Goal: Task Accomplishment & Management: Manage account settings

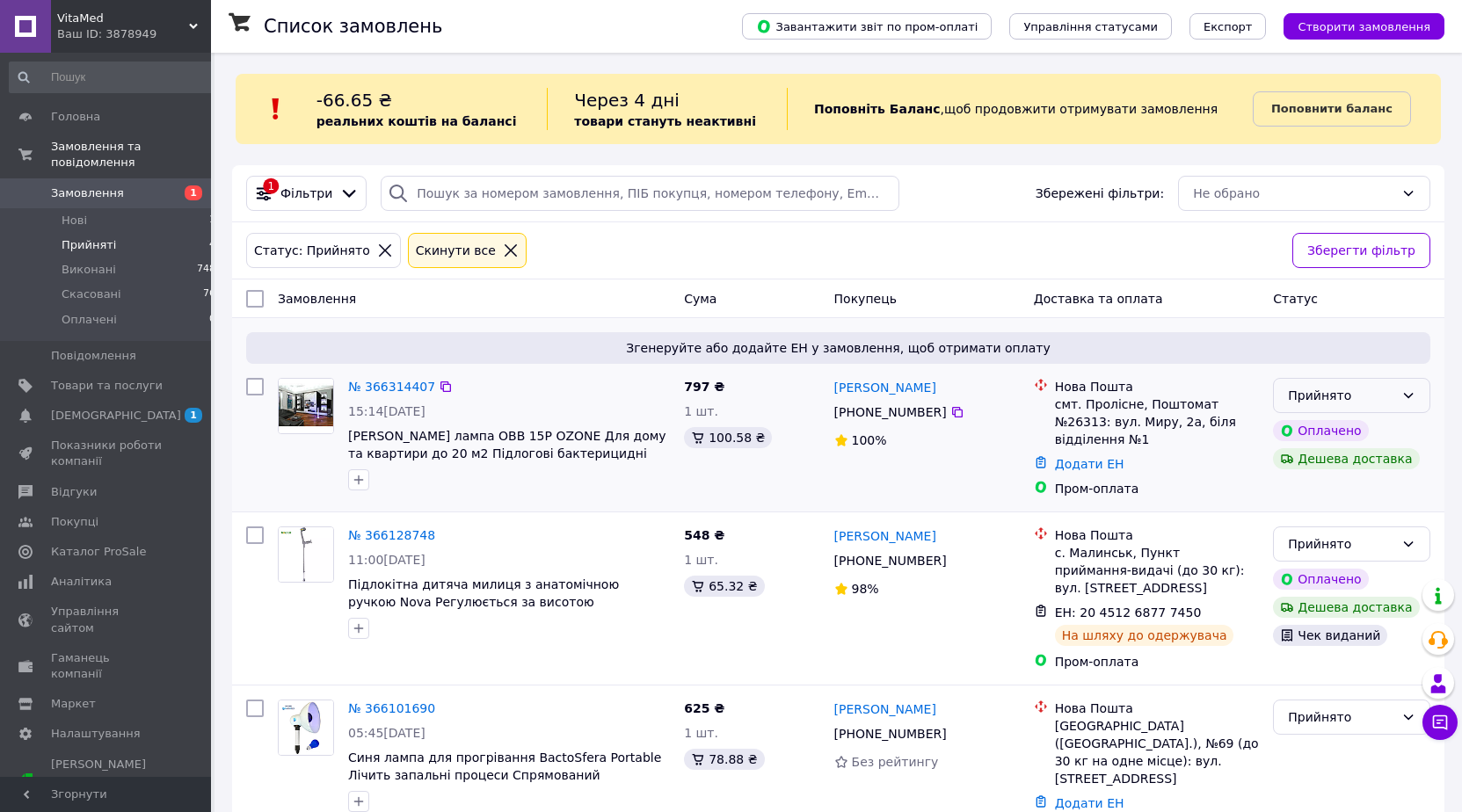
click at [1379, 395] on div "Прийнято" at bounding box center [1341, 396] width 106 height 19
click at [1368, 433] on li "Виконано" at bounding box center [1351, 434] width 156 height 31
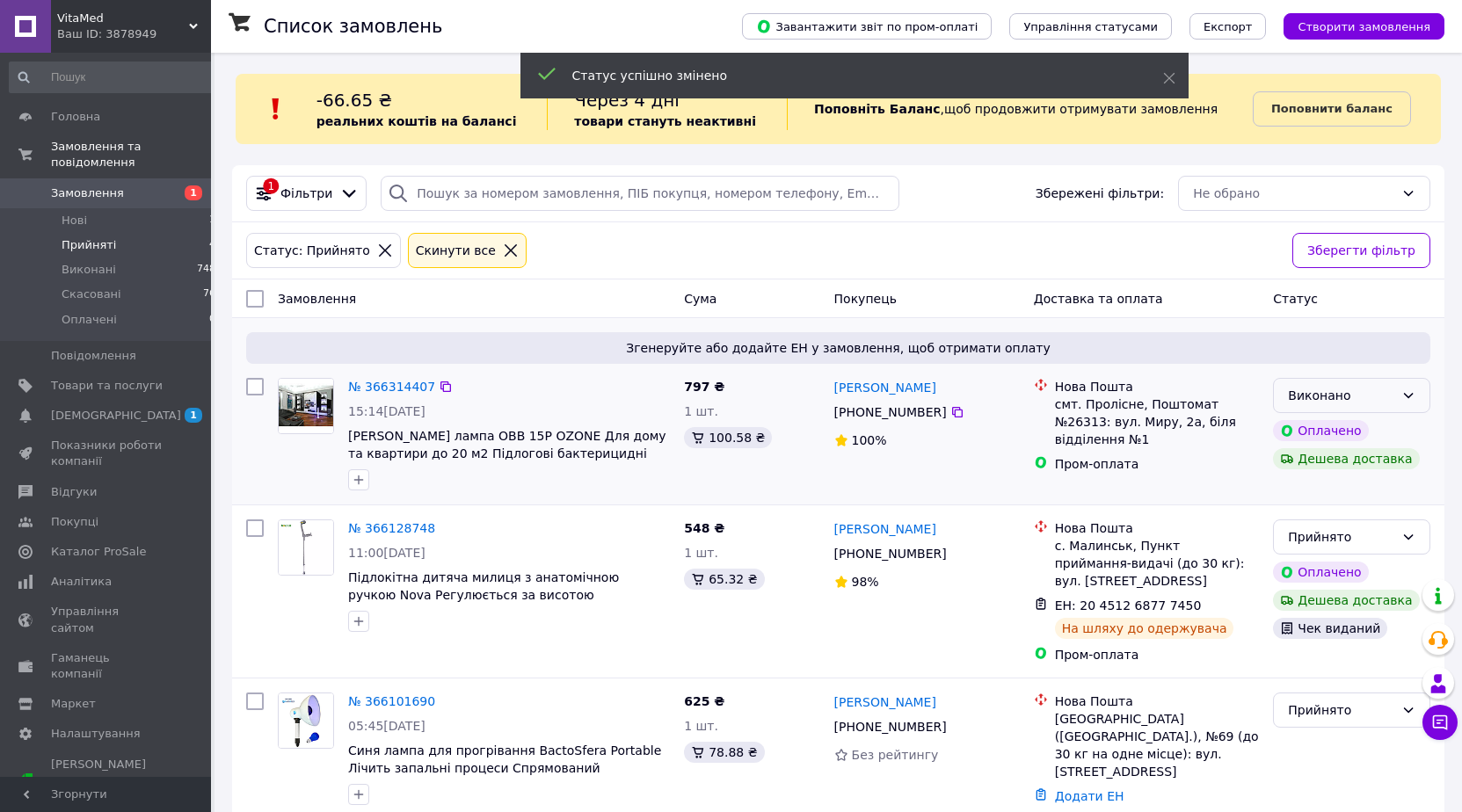
click at [1368, 406] on div "Виконано" at bounding box center [1352, 395] width 157 height 35
click at [1344, 435] on li "Прийнято" at bounding box center [1351, 434] width 156 height 31
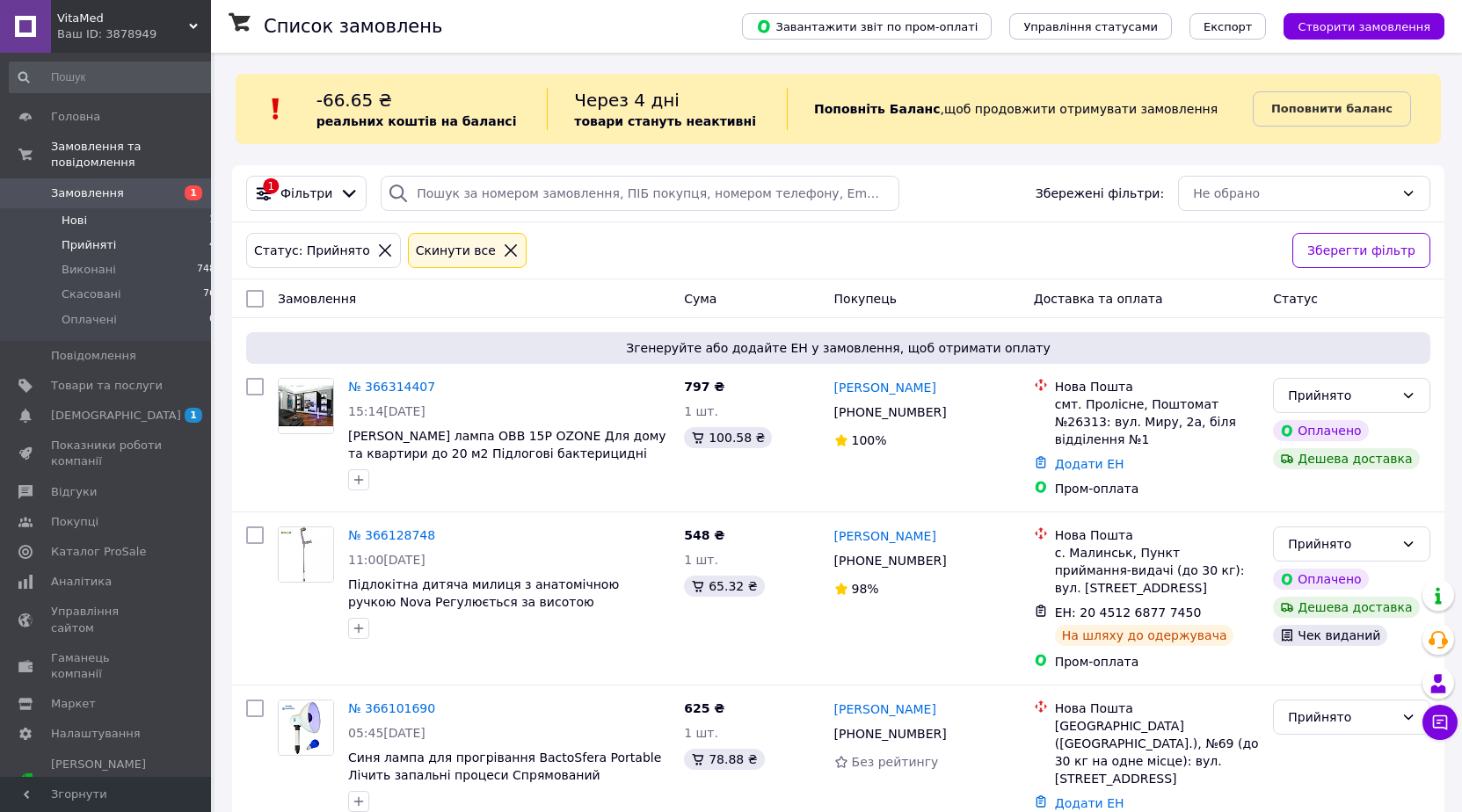
click at [110, 209] on li "Нові 1" at bounding box center [113, 221] width 226 height 25
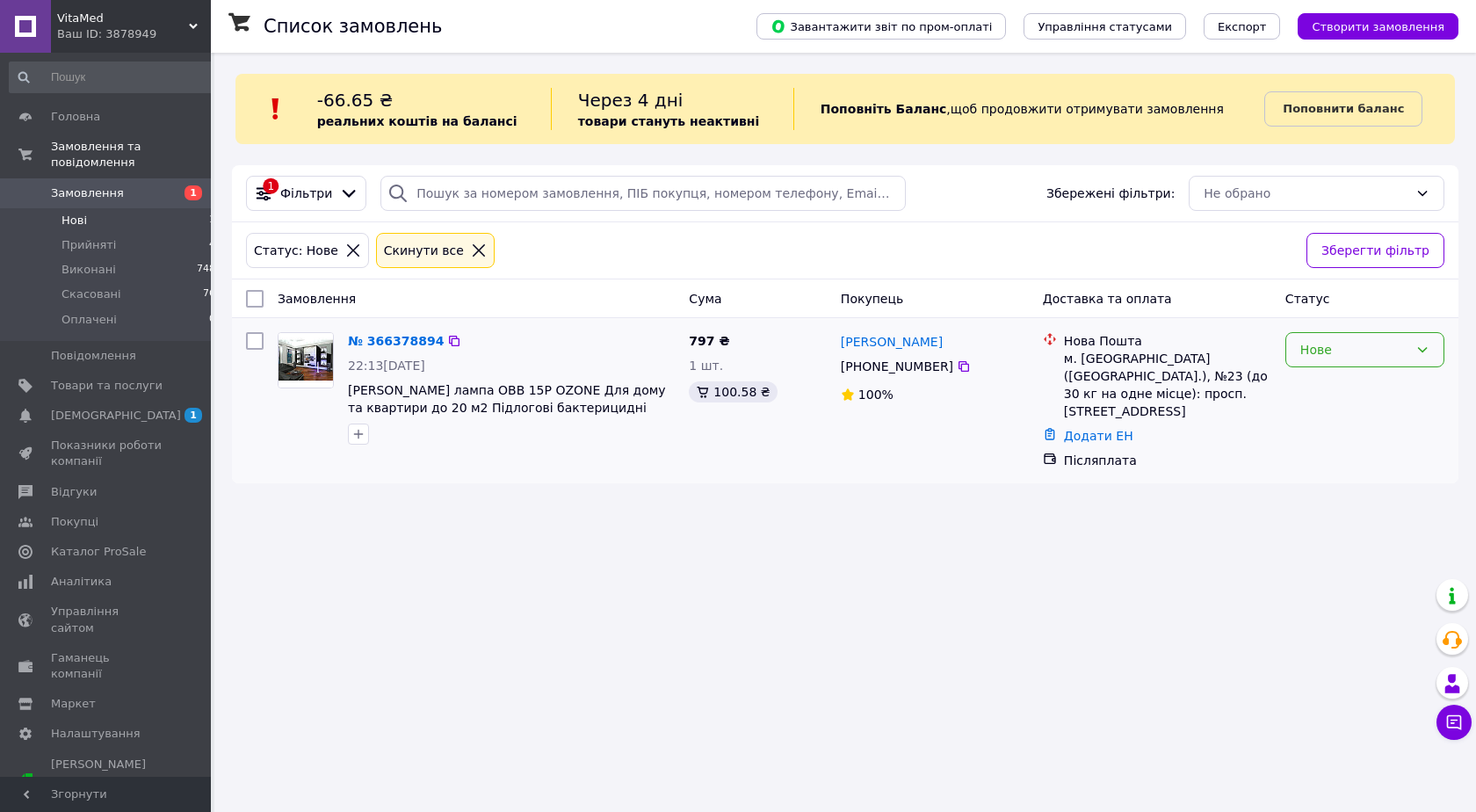
click at [1368, 346] on div "Нове" at bounding box center [1355, 350] width 108 height 19
click at [1351, 378] on li "Прийнято" at bounding box center [1365, 388] width 157 height 31
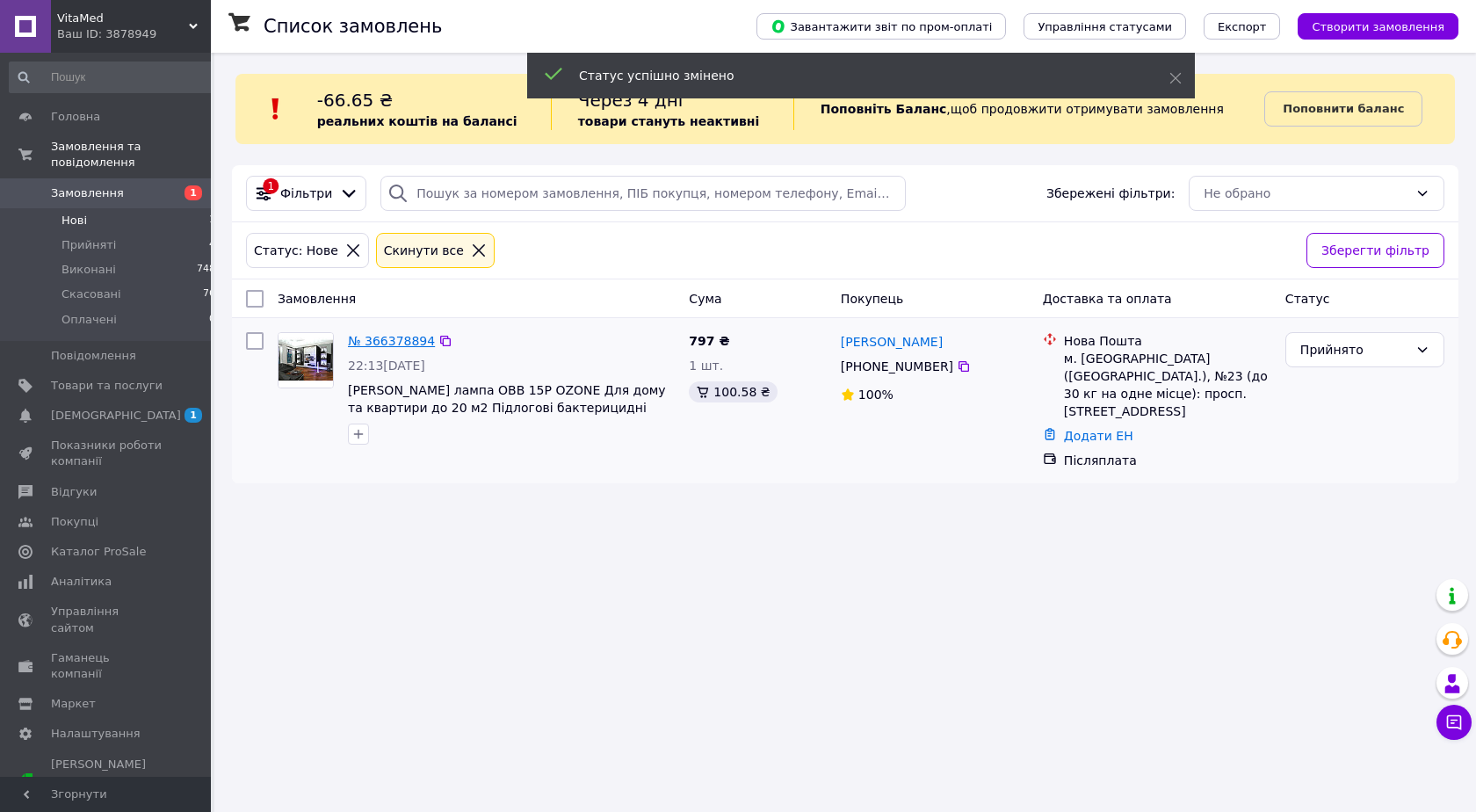
click at [397, 344] on link "№ 366378894" at bounding box center [392, 341] width 87 height 14
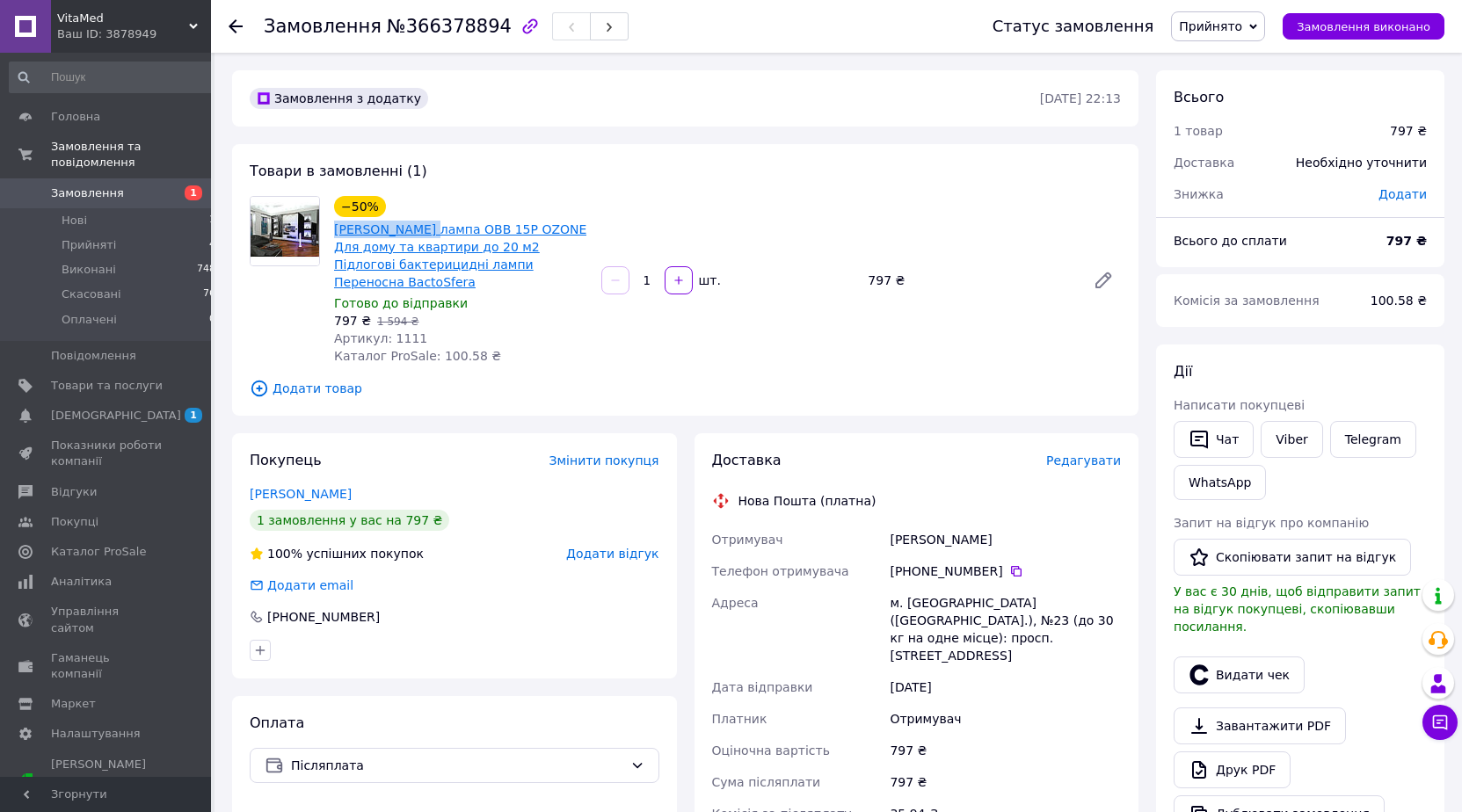
drag, startPoint x: 332, startPoint y: 229, endPoint x: 424, endPoint y: 234, distance: 92.1
click at [424, 234] on div "[PERSON_NAME] лампа OBB 15P OZONE Для дому та квартири до 20 м2 Підлогові бакте…" at bounding box center [460, 256] width 257 height 74
copy link "[PERSON_NAME] лампа"
click at [400, 29] on span "№366378894" at bounding box center [450, 27] width 125 height 21
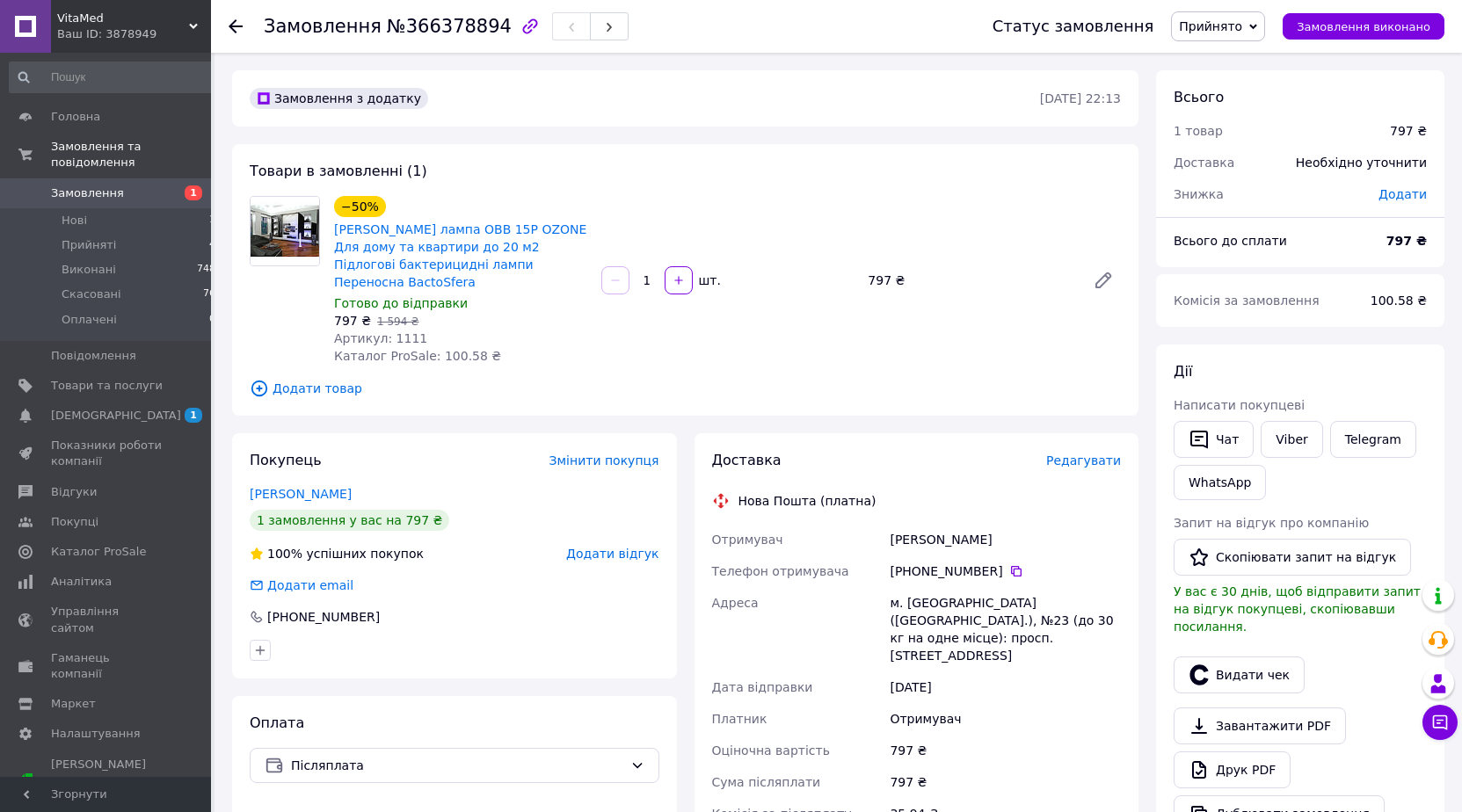
click at [400, 29] on span "№366378894" at bounding box center [450, 27] width 125 height 21
drag, startPoint x: 958, startPoint y: 553, endPoint x: 990, endPoint y: 553, distance: 32.0
click at [990, 563] on div "[PHONE_NUMBER]" at bounding box center [1006, 571] width 231 height 18
click at [947, 524] on div "[PERSON_NAME]" at bounding box center [1005, 539] width 238 height 31
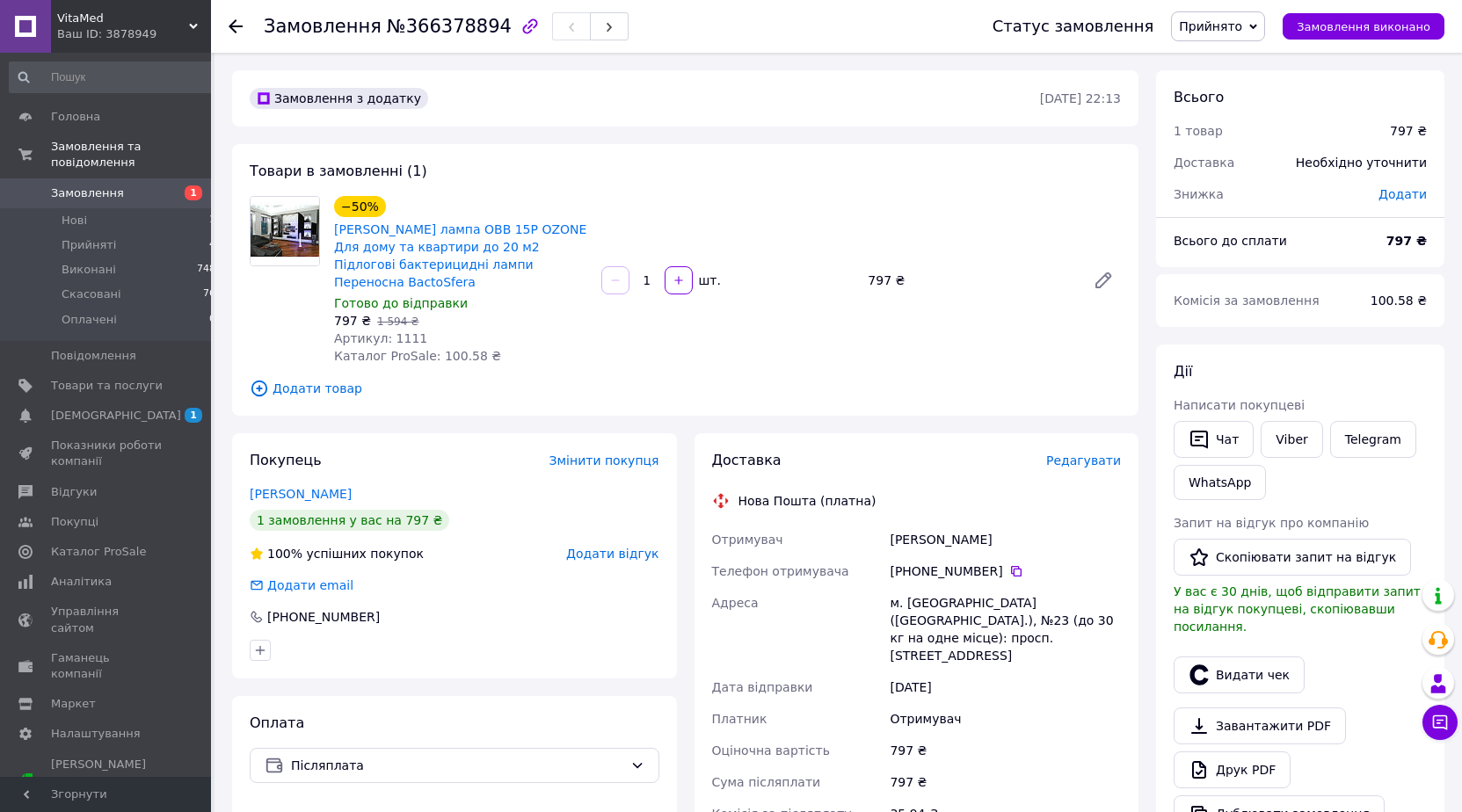
click at [947, 524] on div "[PERSON_NAME]" at bounding box center [1005, 539] width 238 height 31
click at [944, 587] on div "м. [GEOGRAPHIC_DATA] ([GEOGRAPHIC_DATA].), №23 (до 30 кг на одне місце): просп.…" at bounding box center [1005, 629] width 238 height 84
copy div "Кривий"
click at [447, 30] on span "№366378894" at bounding box center [450, 27] width 125 height 21
